Goal: Book appointment/travel/reservation

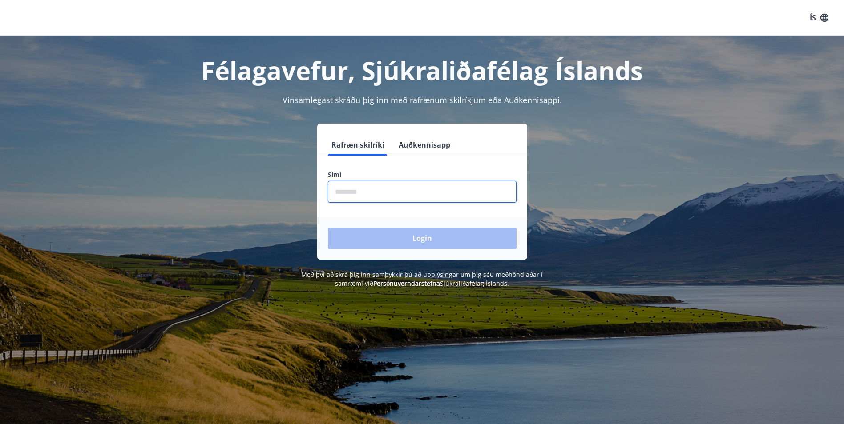
click at [397, 192] on input "phone" at bounding box center [422, 192] width 189 height 22
type input "********"
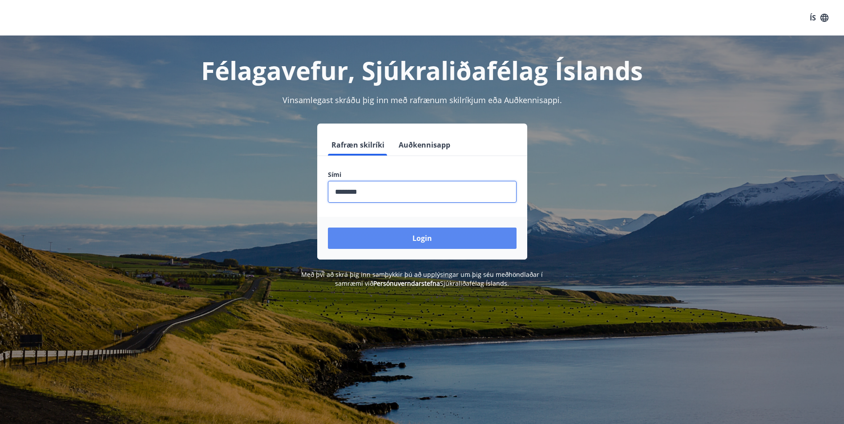
click at [406, 238] on button "Login" at bounding box center [422, 238] width 189 height 21
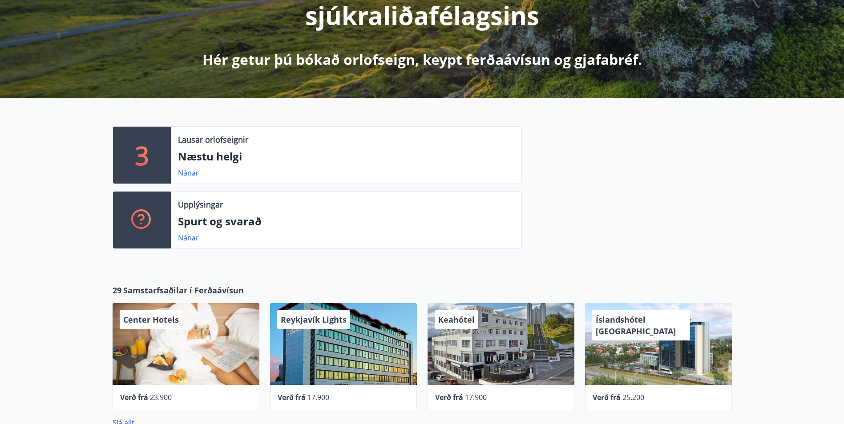
scroll to position [178, 0]
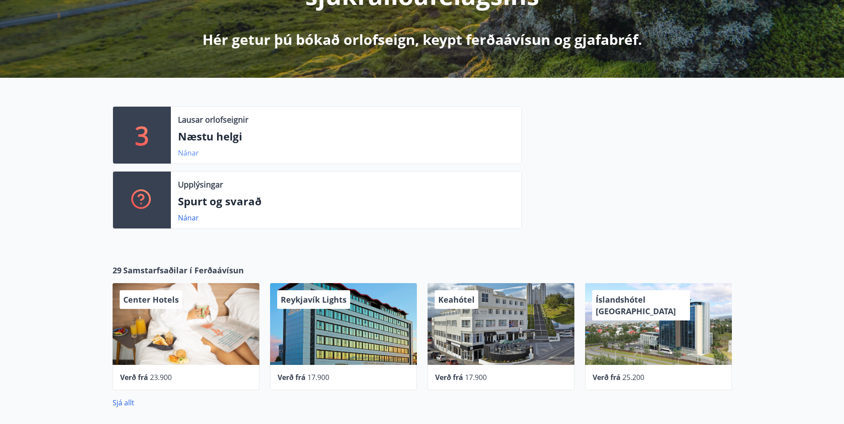
click at [189, 150] on link "Nánar" at bounding box center [188, 153] width 21 height 10
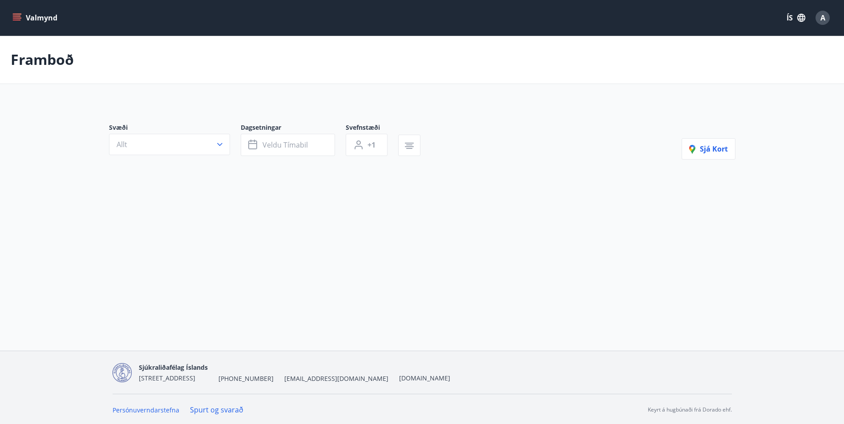
type input "*"
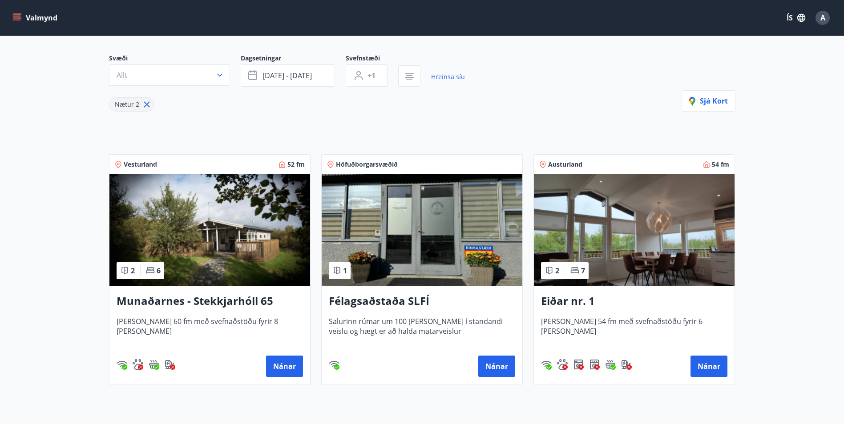
scroll to position [89, 0]
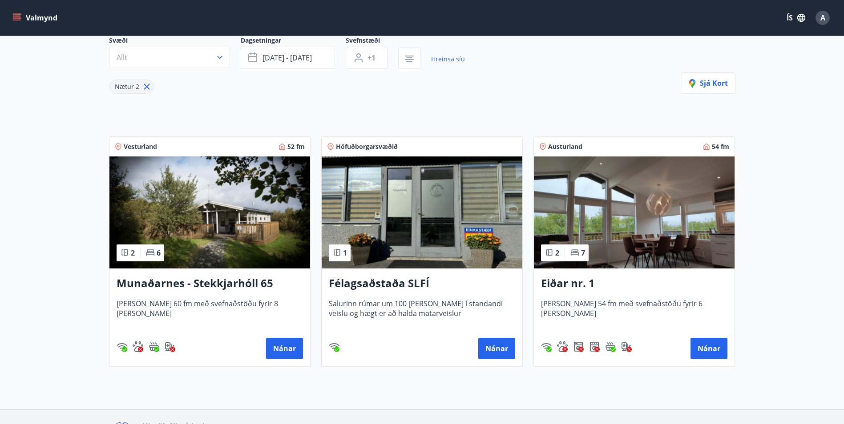
click at [206, 283] on h3 "Munaðarnes - Stekkjarhóll 65" at bounding box center [210, 284] width 186 height 16
